Goal: Information Seeking & Learning: Learn about a topic

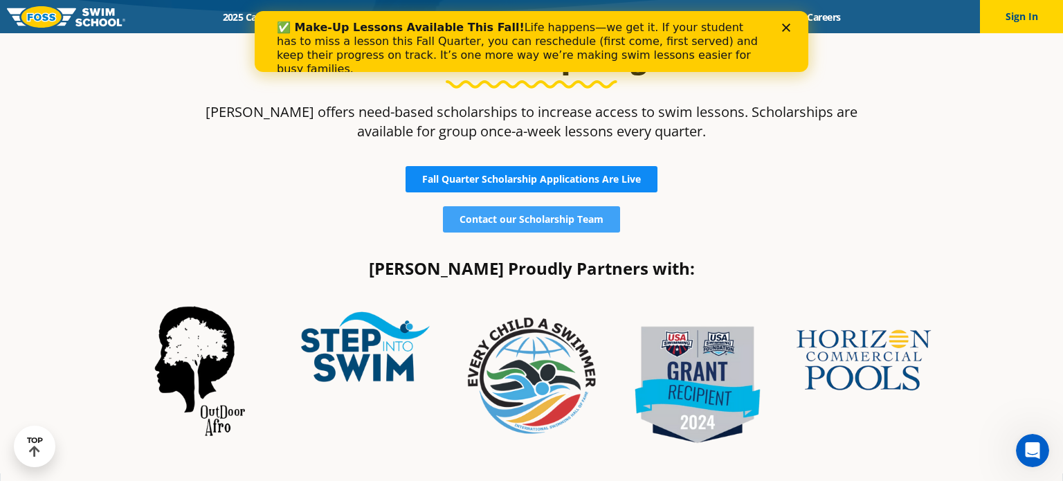
click at [541, 183] on span "Fall Quarter Scholarship Applications Are Live" at bounding box center [531, 179] width 219 height 10
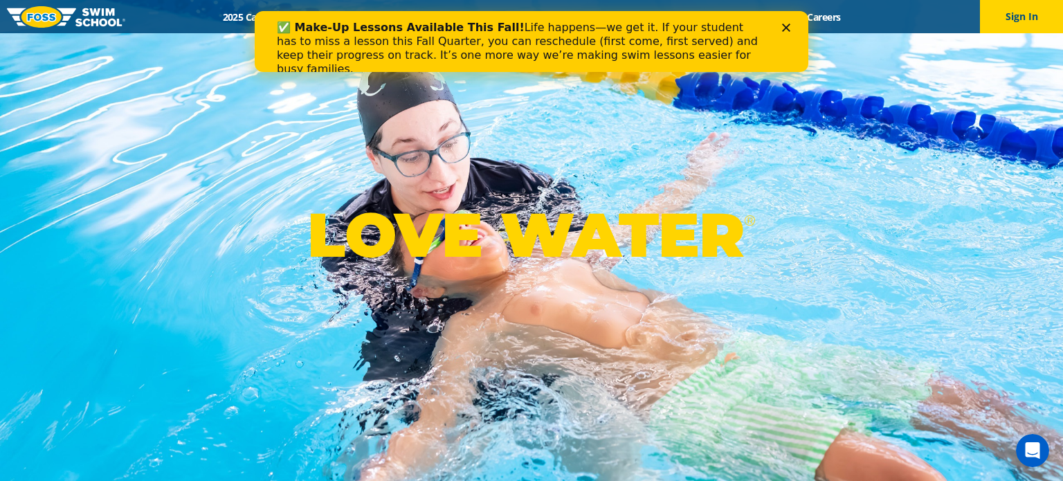
click at [786, 32] on div "✅ Make-Up Lessons Available This Fall! Life happens—we get it. If your student …" at bounding box center [532, 49] width 510 height 64
click at [790, 23] on div "✅ Make-Up Lessons Available This Fall! Life happens—we get it. If your student …" at bounding box center [532, 49] width 554 height 64
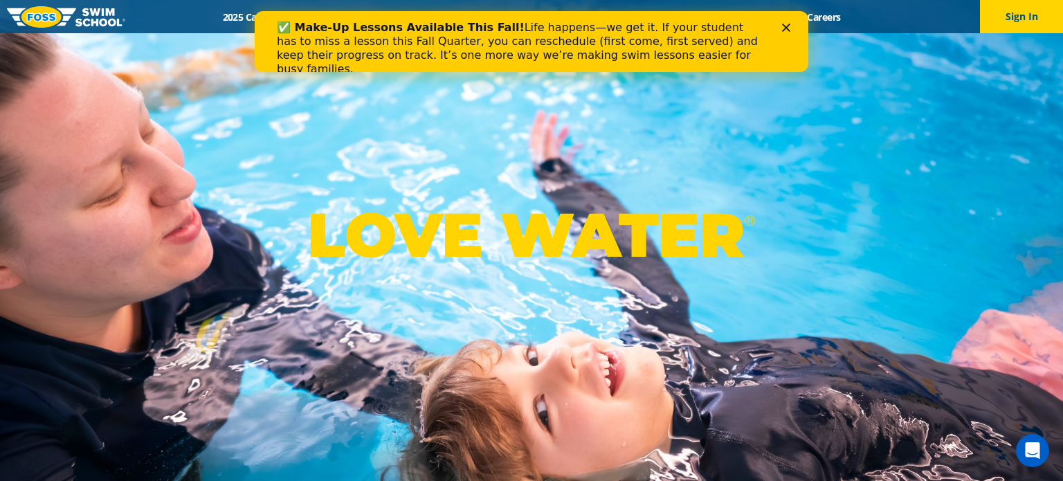
click at [789, 27] on icon "Close" at bounding box center [786, 28] width 8 height 8
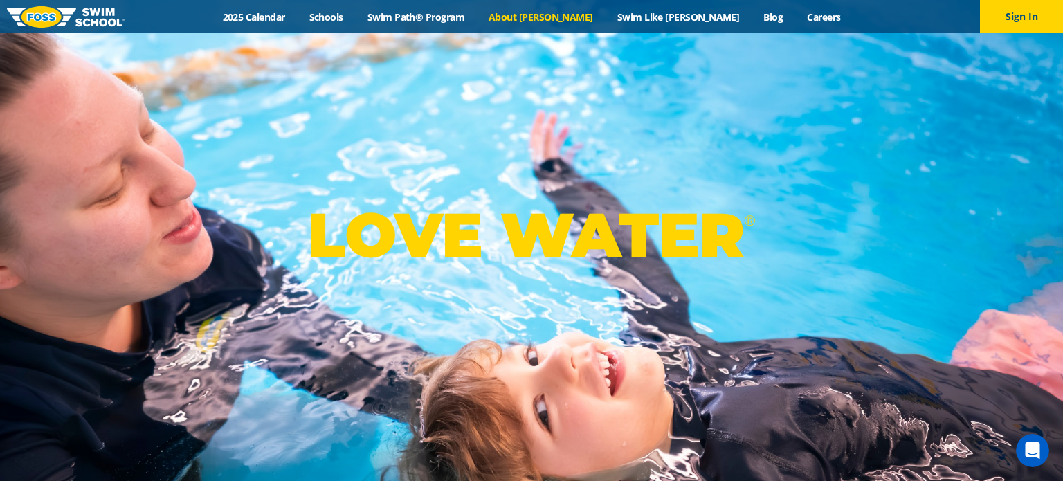
click at [561, 17] on link "About [PERSON_NAME]" at bounding box center [541, 16] width 129 height 13
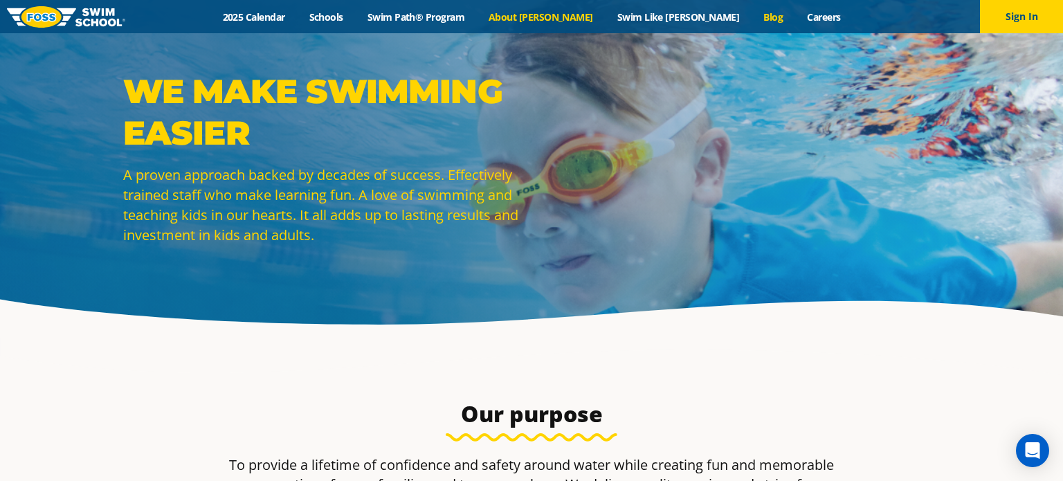
click at [752, 16] on link "Blog" at bounding box center [774, 16] width 44 height 13
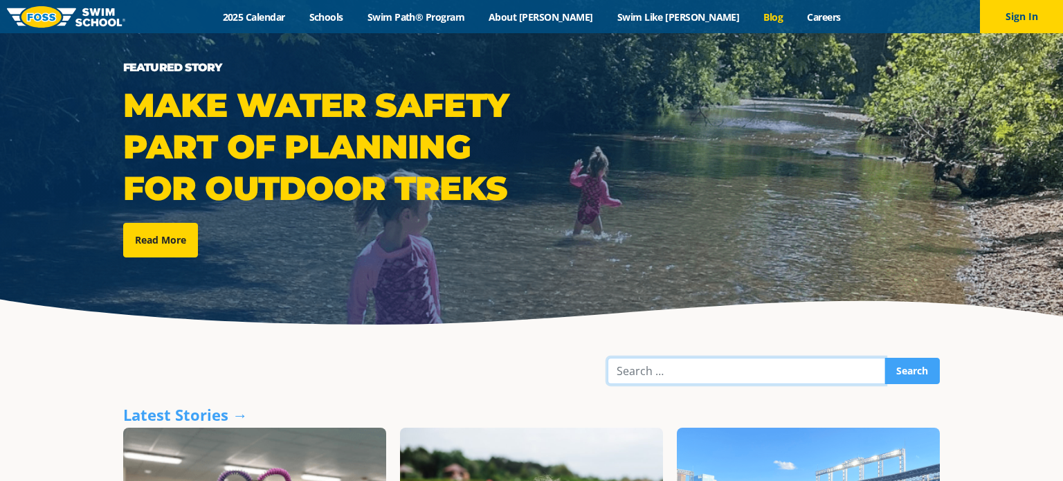
click at [669, 363] on input "Search" at bounding box center [747, 371] width 278 height 26
type input "scholarship"
click at [885, 358] on input "Search" at bounding box center [912, 371] width 55 height 26
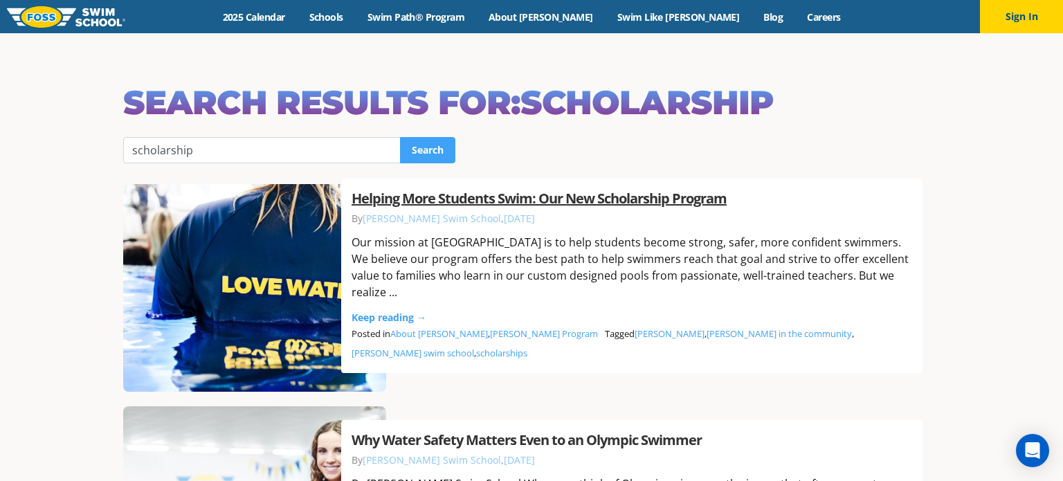
click at [501, 208] on link "Helping More Students Swim: Our New Scholarship Program" at bounding box center [539, 198] width 375 height 19
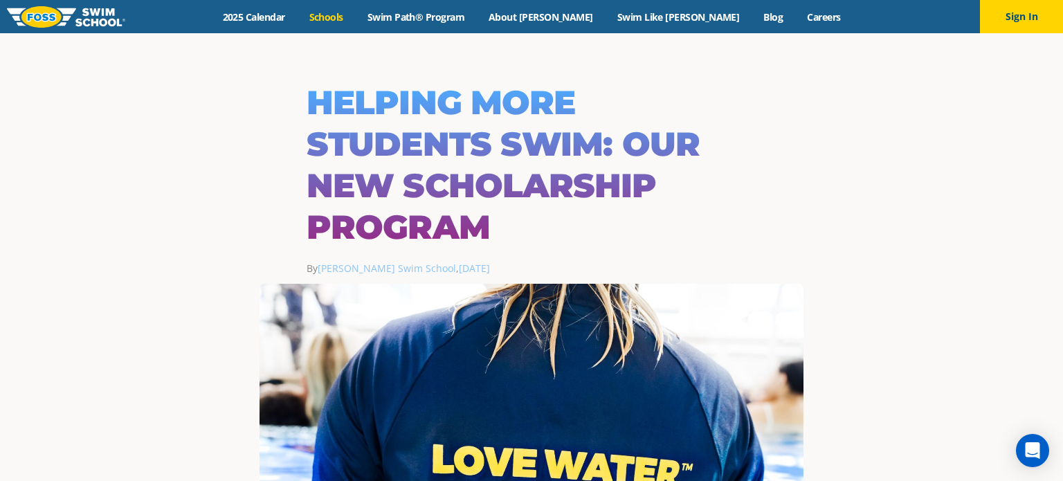
click at [355, 17] on link "Schools" at bounding box center [326, 16] width 58 height 13
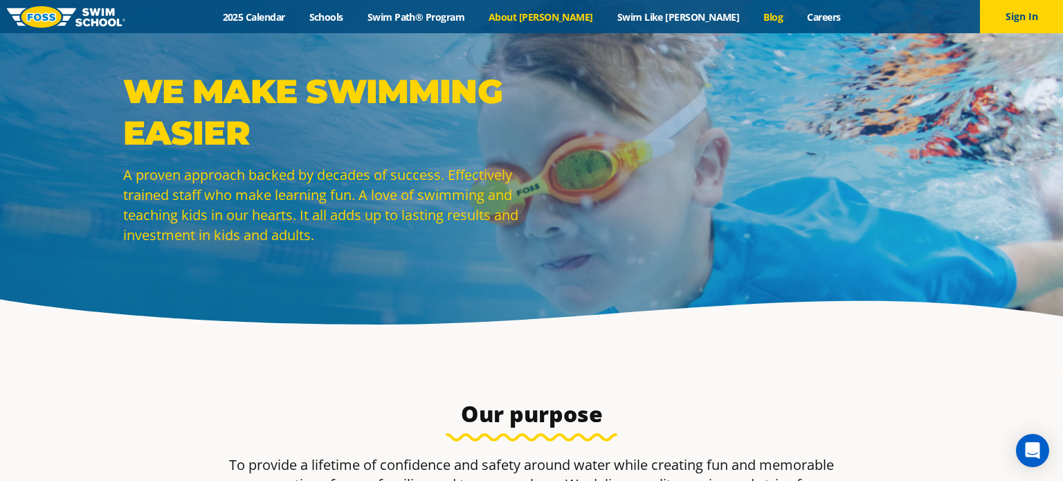
click at [752, 15] on link "Blog" at bounding box center [774, 16] width 44 height 13
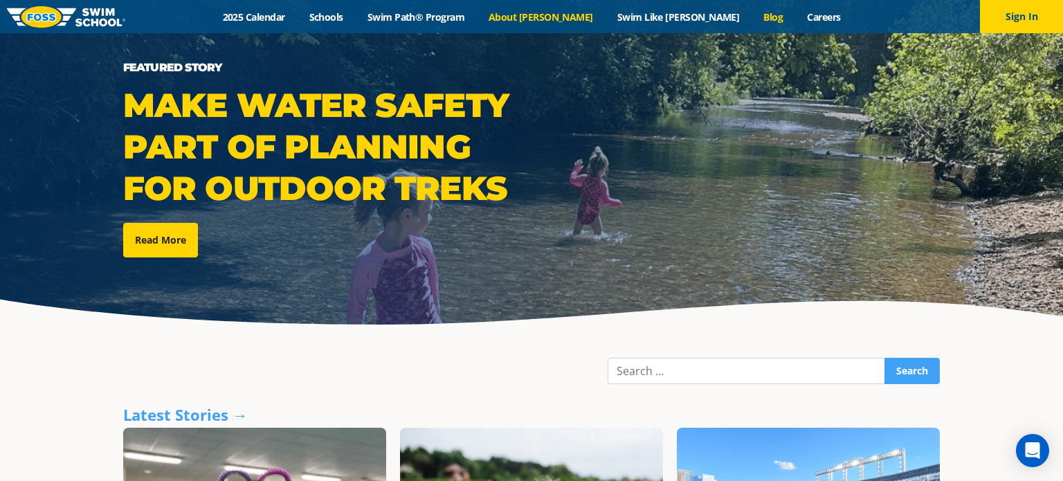
click at [572, 19] on link "About [PERSON_NAME]" at bounding box center [541, 16] width 129 height 13
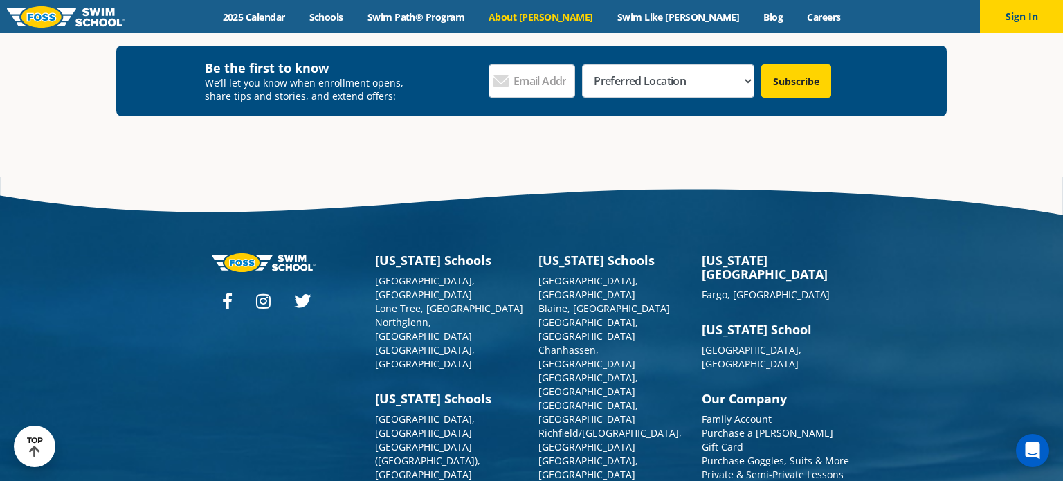
scroll to position [3707, 0]
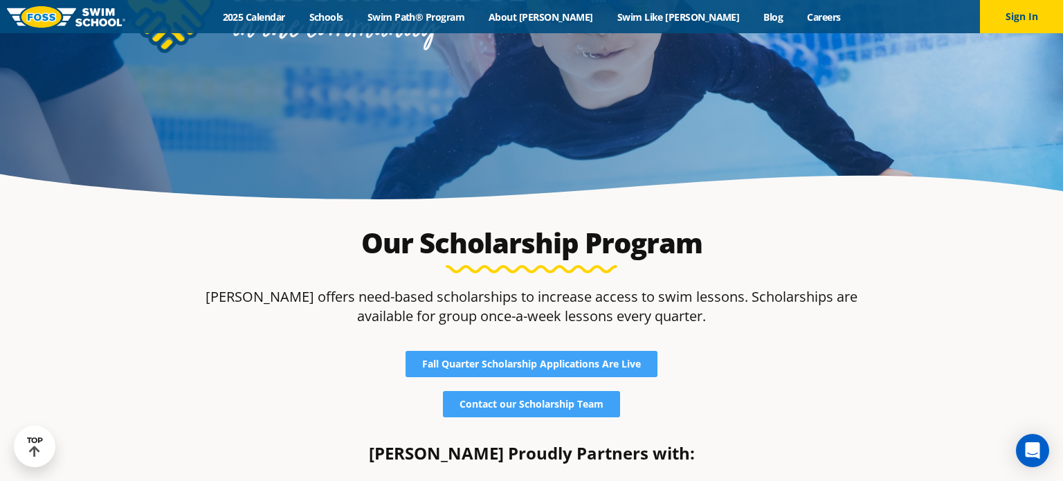
scroll to position [126, 0]
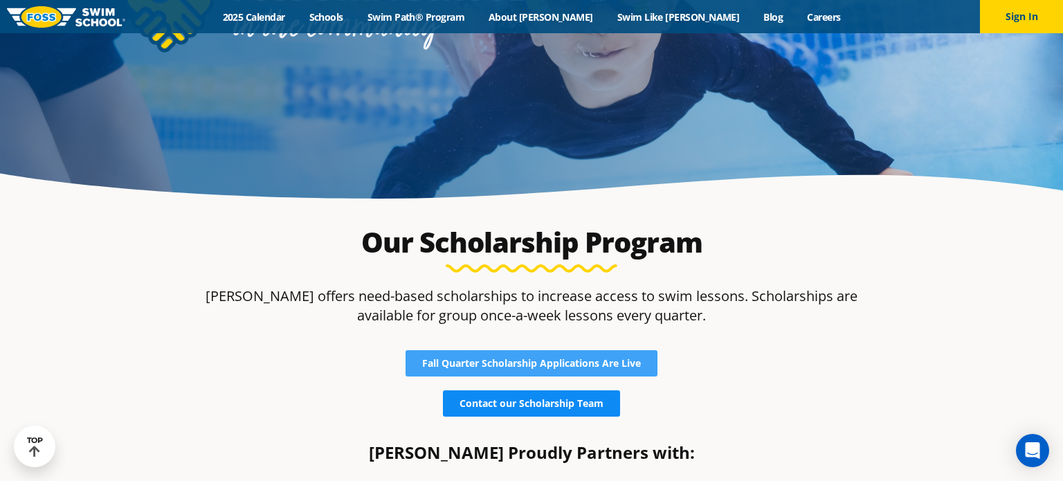
click at [568, 401] on span "Contact our Scholarship Team" at bounding box center [532, 404] width 144 height 10
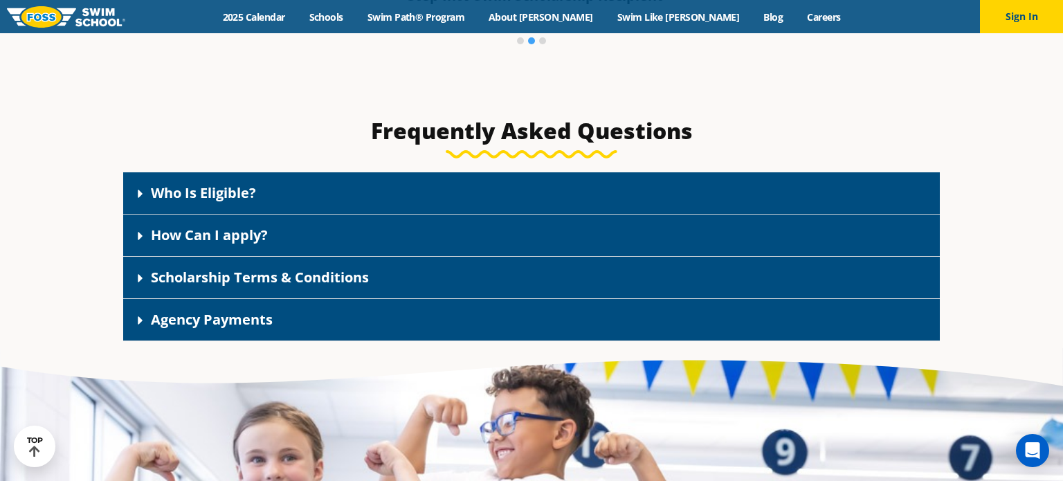
scroll to position [1947, 0]
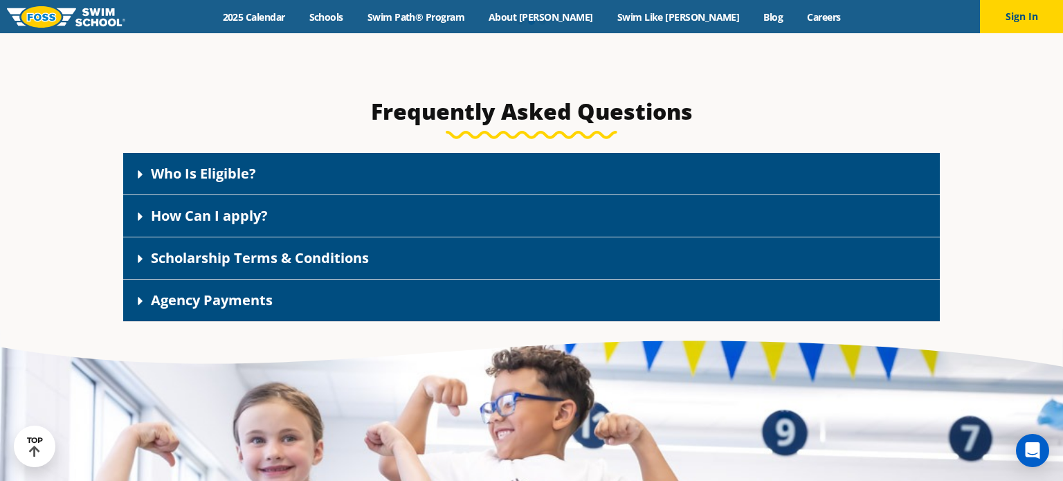
click at [213, 213] on link "How Can I apply?" at bounding box center [209, 215] width 117 height 19
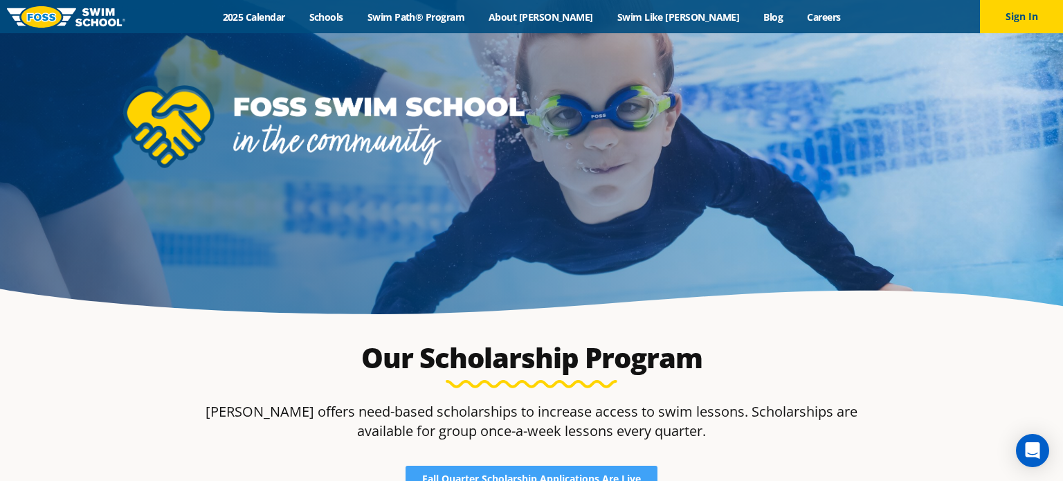
scroll to position [159, 0]
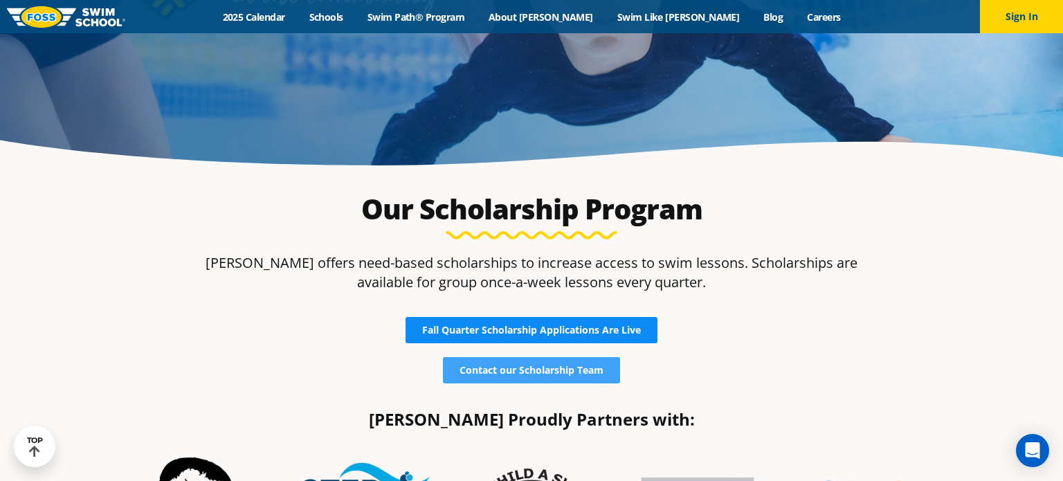
click at [568, 329] on span "Fall Quarter Scholarship Applications Are Live" at bounding box center [531, 330] width 219 height 10
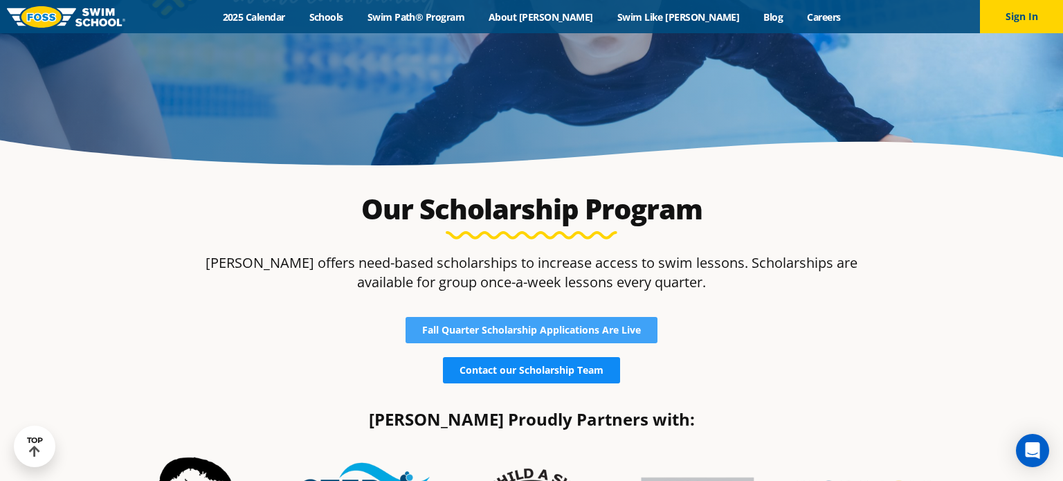
click at [539, 371] on span "Contact our Scholarship Team" at bounding box center [532, 371] width 144 height 10
